Goal: Task Accomplishment & Management: Complete application form

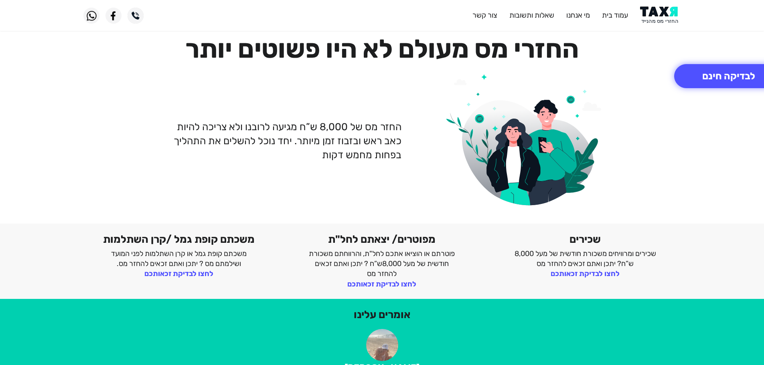
scroll to position [80, 0]
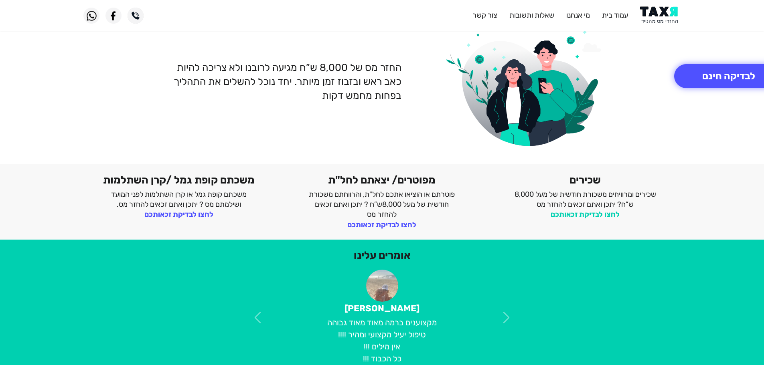
click at [600, 216] on link "לחצו לבדיקת זכאותכם" at bounding box center [584, 214] width 69 height 9
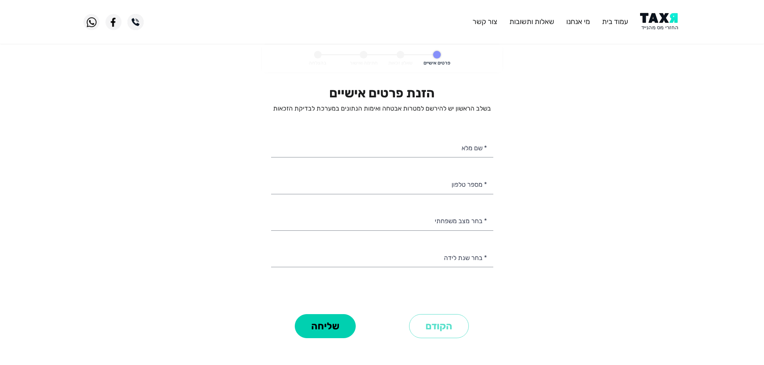
select select
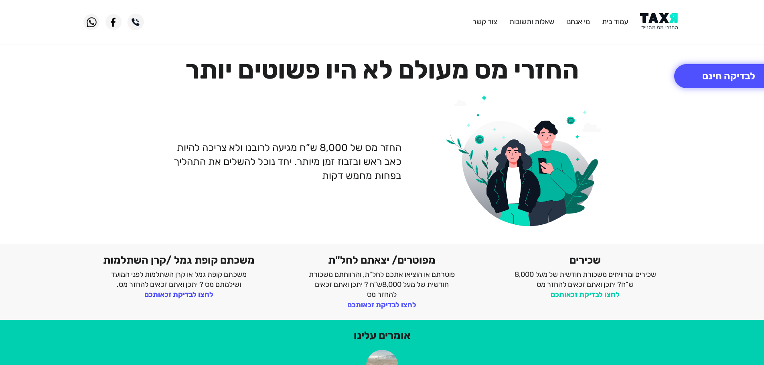
click at [605, 293] on link "לחצו לבדיקת זכאותכם" at bounding box center [584, 294] width 69 height 9
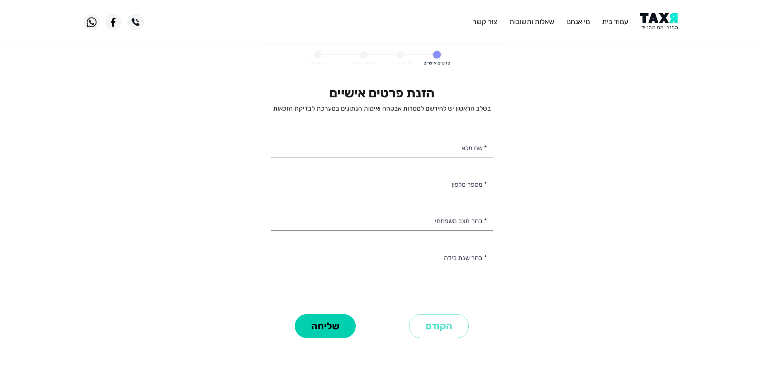
select select
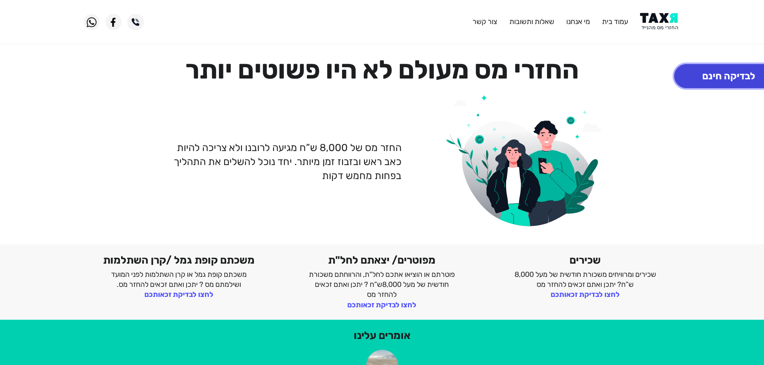
click at [695, 84] on button "לבדיקה חינם" at bounding box center [728, 76] width 109 height 24
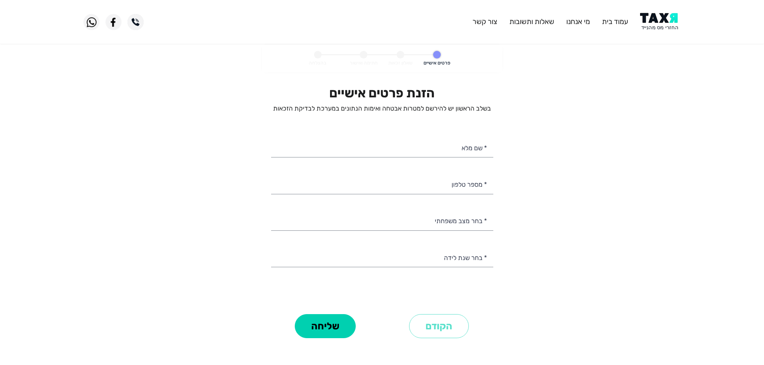
select select
click at [446, 147] on input "* שם מלא" at bounding box center [382, 147] width 222 height 20
type input "[PERSON_NAME]"
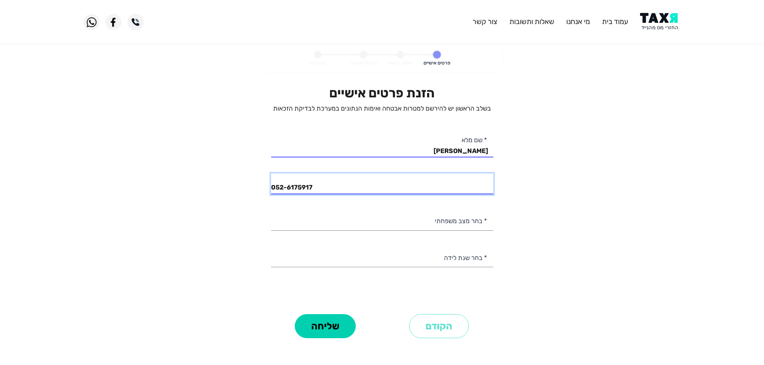
type input "052-6175917"
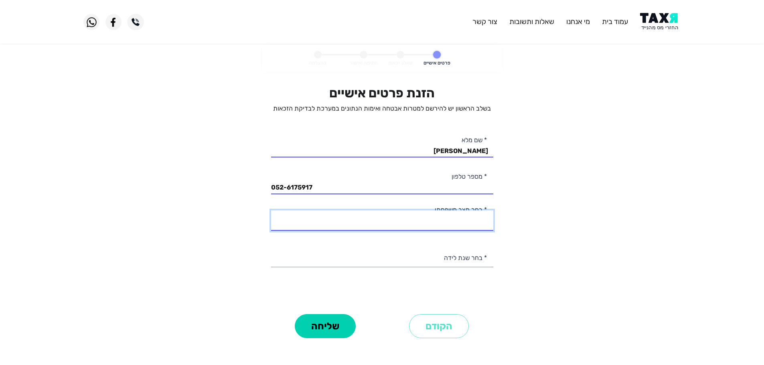
select select "1: Single"
click at [271, 210] on select "רווק/ה נשוי/[PERSON_NAME]/ה אלמן/נה" at bounding box center [382, 220] width 222 height 20
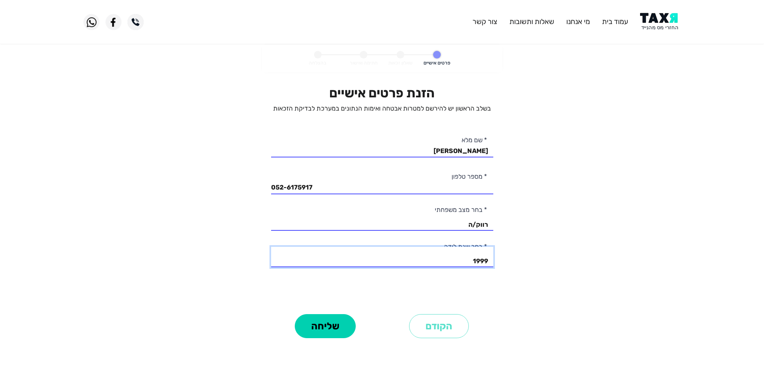
select select "10: 1994"
click at [271, 247] on select "2003 2002 2001 2000 1999 1998 1997 1996 1995 1994 1993 1992 1991 1990 1989 1988…" at bounding box center [382, 257] width 222 height 20
drag, startPoint x: 153, startPoint y: 288, endPoint x: 170, endPoint y: 291, distance: 17.5
click at [156, 289] on personal-details "פרטים אישיים שאלון זכאות חתימה ואישור בהצלחה הזנת פרטים אישיים בשלב הראשון יש ל…" at bounding box center [382, 204] width 764 height 318
drag, startPoint x: 346, startPoint y: 324, endPoint x: 354, endPoint y: 319, distance: 9.9
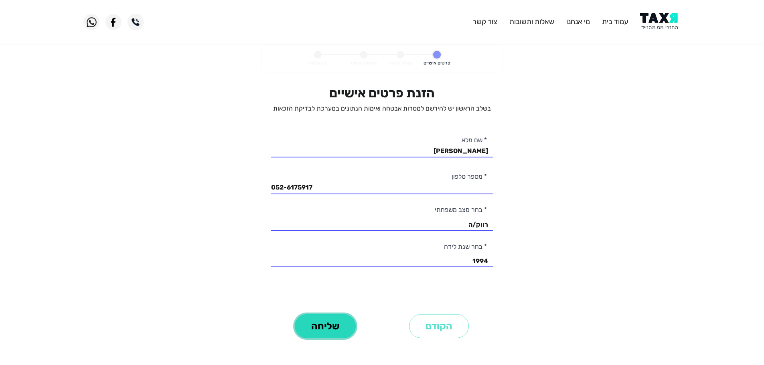
click at [346, 323] on button "שליחה" at bounding box center [325, 326] width 61 height 24
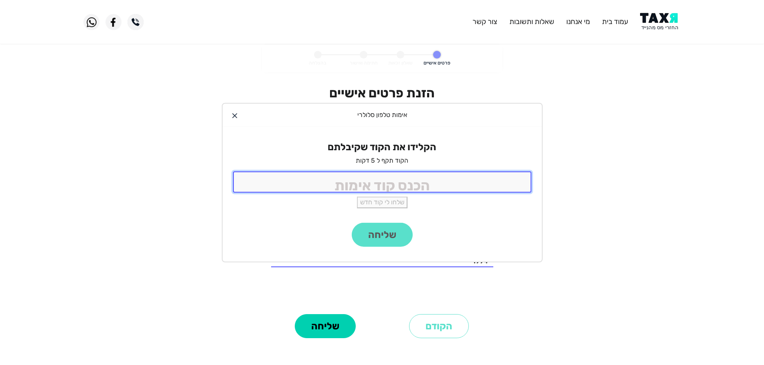
click at [352, 185] on input "tel" at bounding box center [382, 182] width 298 height 21
type input "5206"
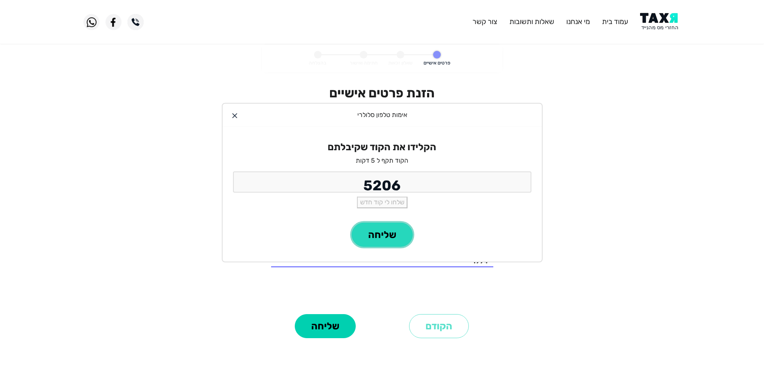
click at [380, 236] on button "שליחה" at bounding box center [381, 235] width 61 height 24
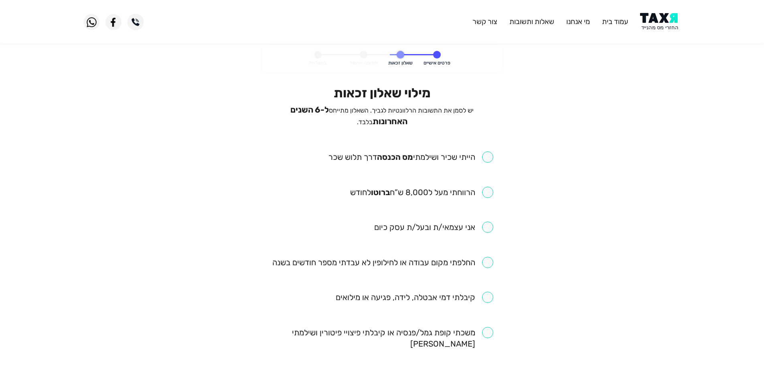
click at [485, 156] on input "checkbox" at bounding box center [410, 157] width 165 height 11
checkbox input "true"
click at [483, 187] on input "checkbox" at bounding box center [421, 192] width 143 height 11
checkbox input "true"
click at [486, 228] on input "checkbox" at bounding box center [433, 227] width 119 height 11
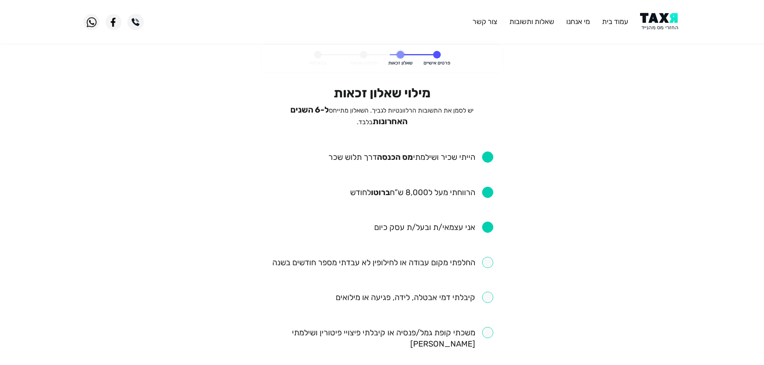
click at [485, 226] on input "checkbox" at bounding box center [433, 227] width 119 height 11
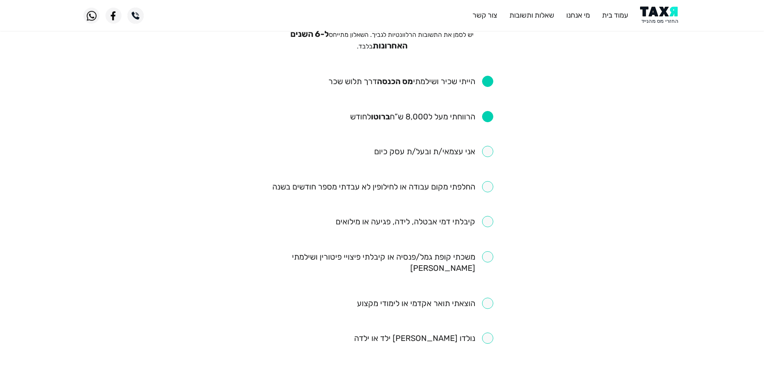
scroll to position [80, 0]
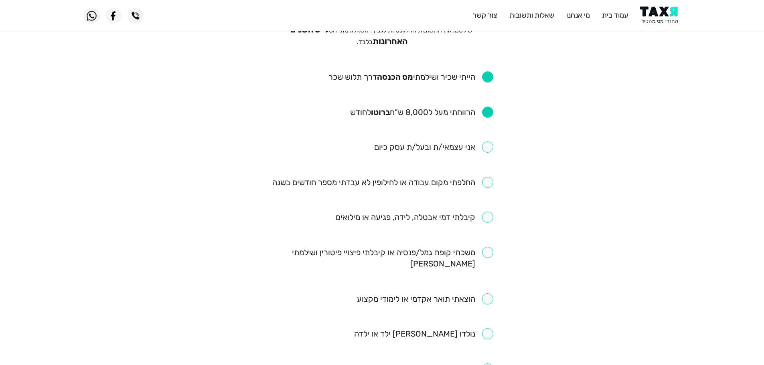
click at [487, 145] on input "checkbox" at bounding box center [433, 146] width 119 height 11
click at [489, 148] on input "checkbox" at bounding box center [433, 146] width 119 height 11
checkbox input "false"
click at [485, 179] on input "checkbox" at bounding box center [382, 182] width 221 height 11
checkbox input "true"
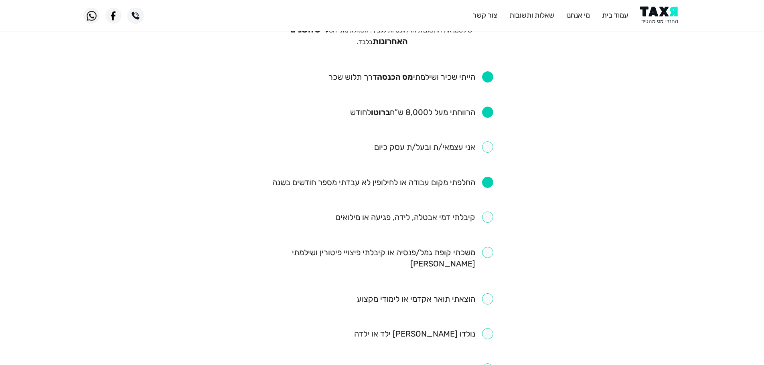
click at [485, 215] on input "checkbox" at bounding box center [414, 217] width 158 height 11
checkbox input "true"
click at [489, 243] on ul "הייתי שכיר ושילמתי [PERSON_NAME] הכנסה דרך תלוש שכר הרווחתי מעל ל8,000 ש”ח ברוט…" at bounding box center [382, 345] width 222 height 548
click at [488, 247] on input "checkbox" at bounding box center [382, 258] width 222 height 22
checkbox input "true"
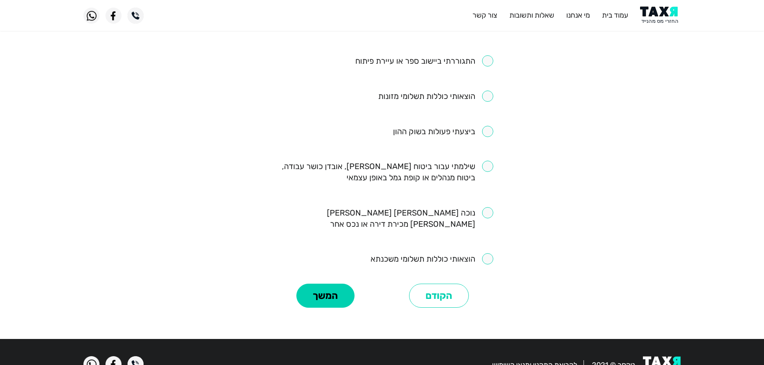
scroll to position [436, 0]
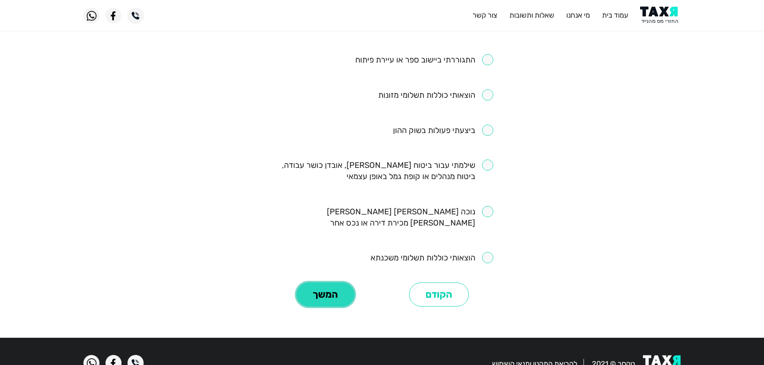
click at [340, 283] on button "המשך" at bounding box center [325, 295] width 58 height 24
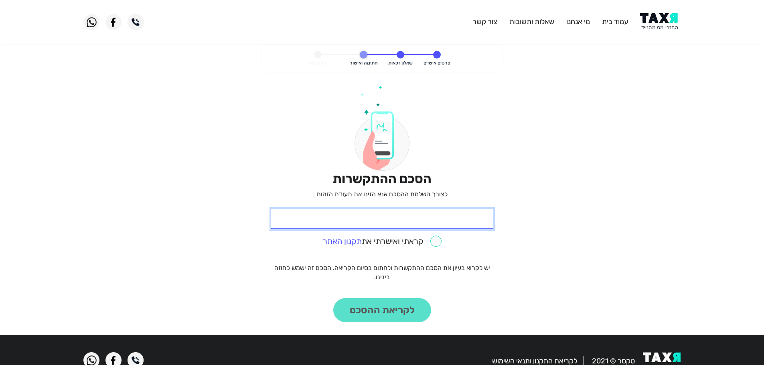
click at [391, 220] on input "* תעודת זהות" at bounding box center [382, 219] width 222 height 20
type input "3"
type input "311318174"
click at [435, 241] on input "checkbox" at bounding box center [382, 241] width 119 height 11
checkbox input "true"
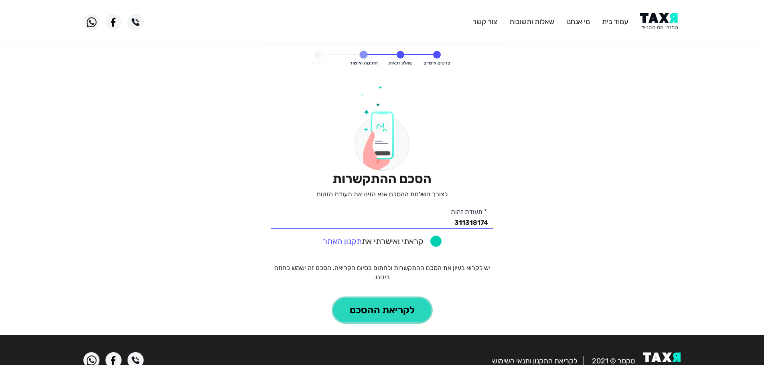
click at [400, 316] on button "לקריאת ההסכם" at bounding box center [382, 310] width 98 height 24
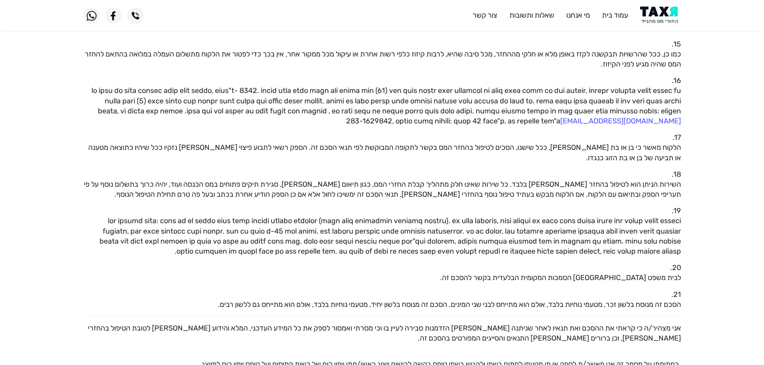
scroll to position [711, 0]
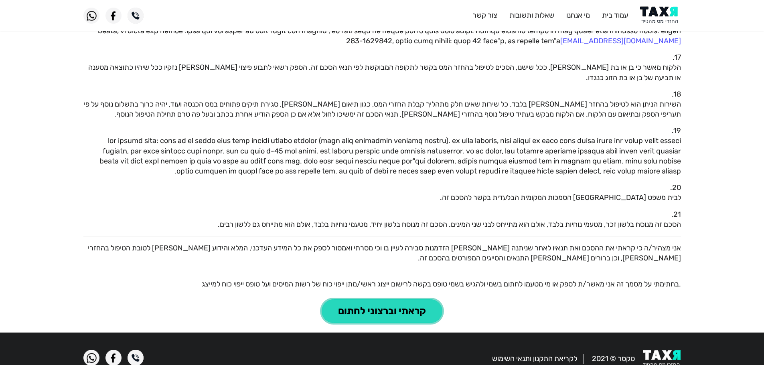
click at [396, 299] on button "קראתי וברצוני לחתום" at bounding box center [381, 311] width 121 height 24
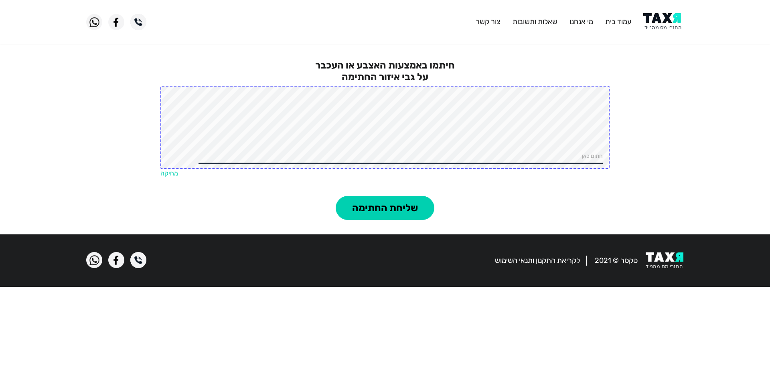
click at [172, 172] on link "מחיקה" at bounding box center [169, 174] width 18 height 8
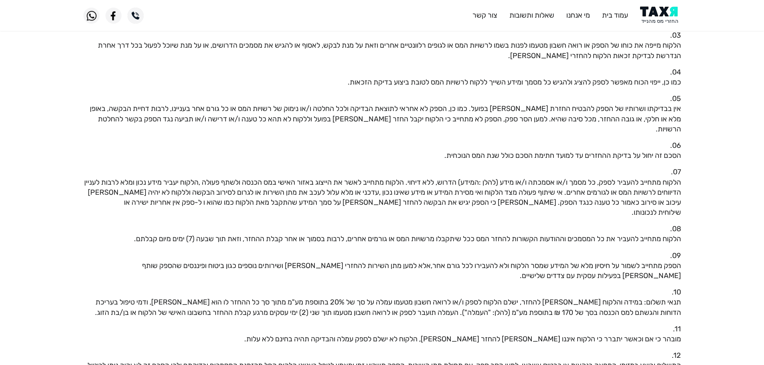
scroll to position [230, 0]
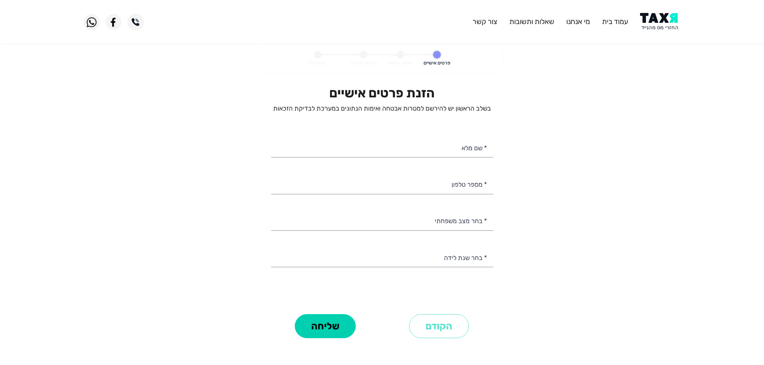
select select
